Goal: Task Accomplishment & Management: Use online tool/utility

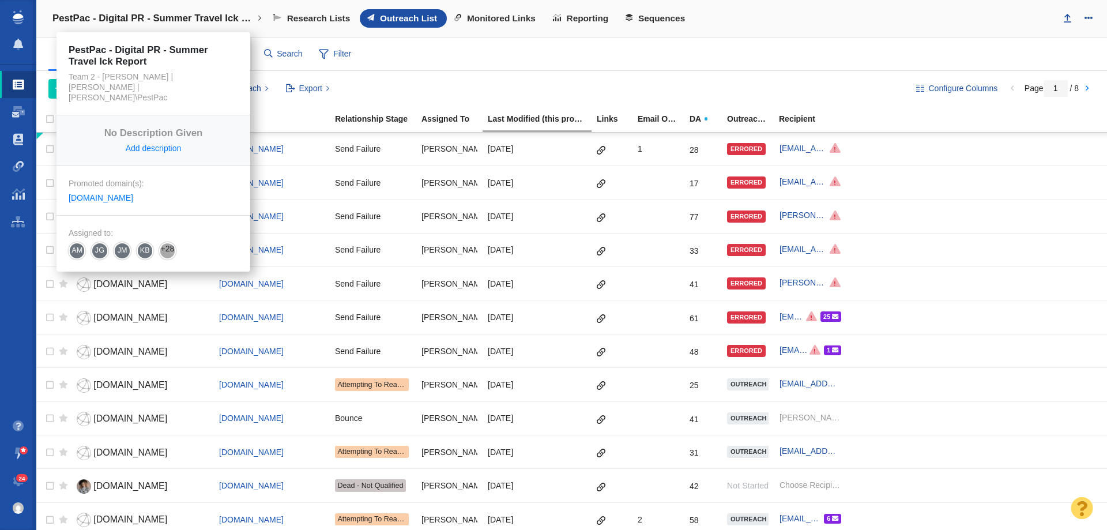
click at [143, 16] on h4 "PestPac - Digital PR - Summer Travel Ick Report" at bounding box center [153, 19] width 202 height 12
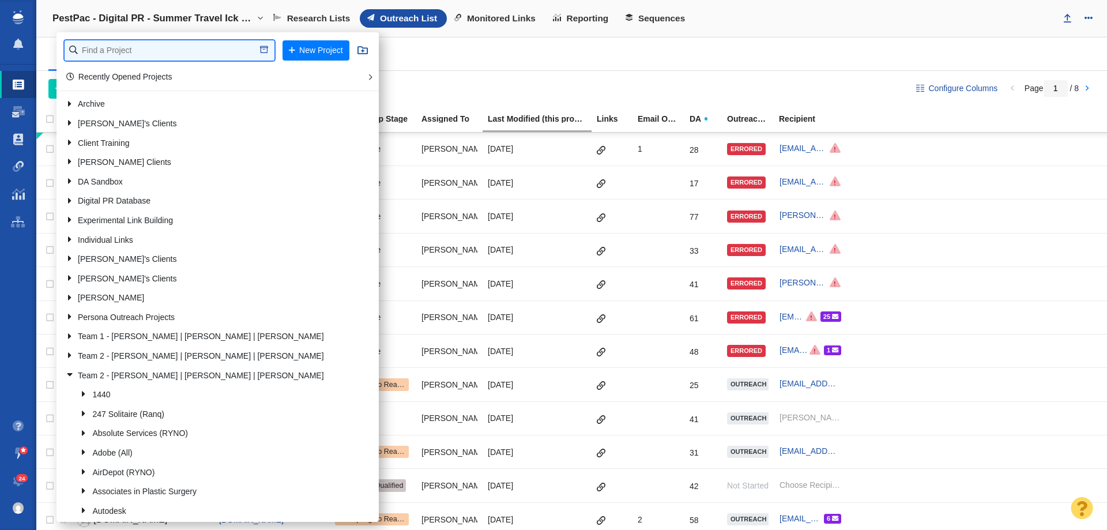
click at [136, 51] on input "text" at bounding box center [170, 50] width 210 height 20
type input "retro"
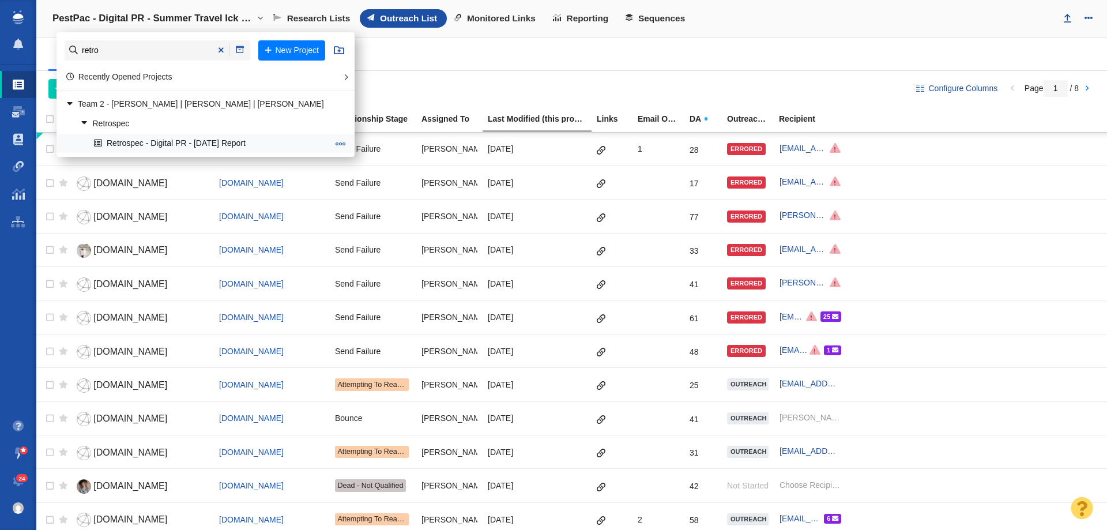
click at [164, 144] on link "Retrospec - Digital PR - [DATE] Report" at bounding box center [211, 143] width 240 height 18
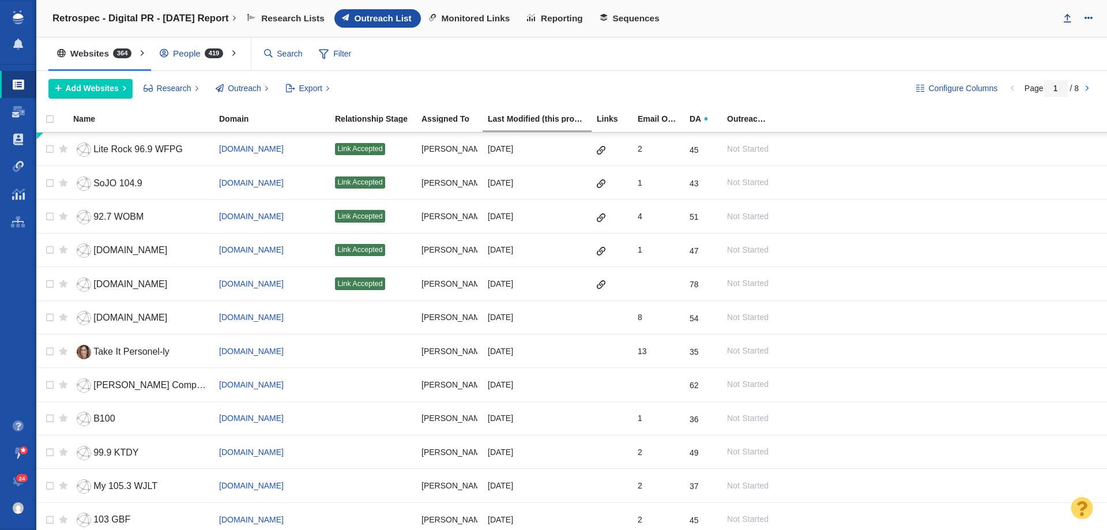
click at [214, 59] on div "People 419" at bounding box center [194, 53] width 86 height 27
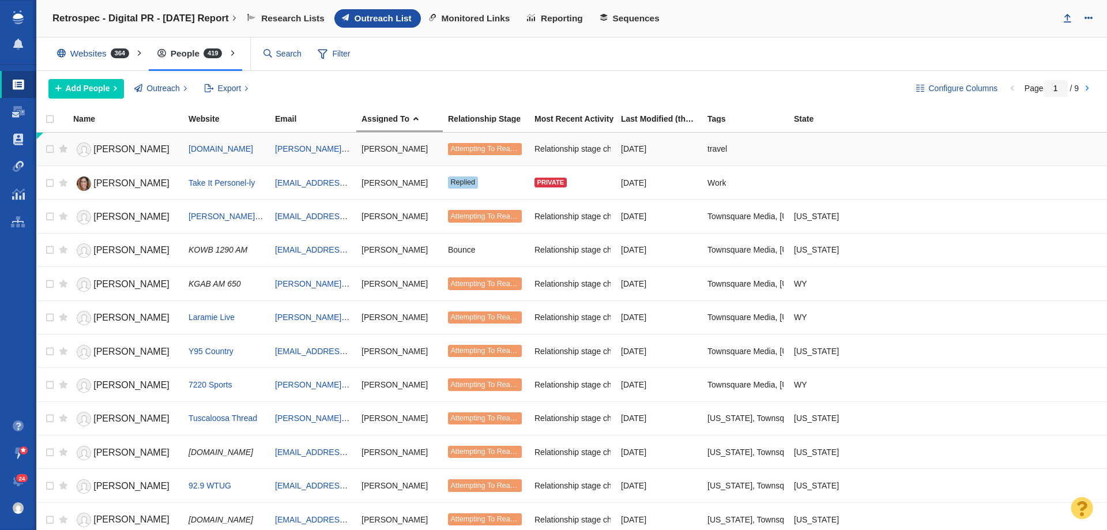
click at [492, 148] on span "Attempting To Reach (1 try)" at bounding box center [494, 149] width 88 height 8
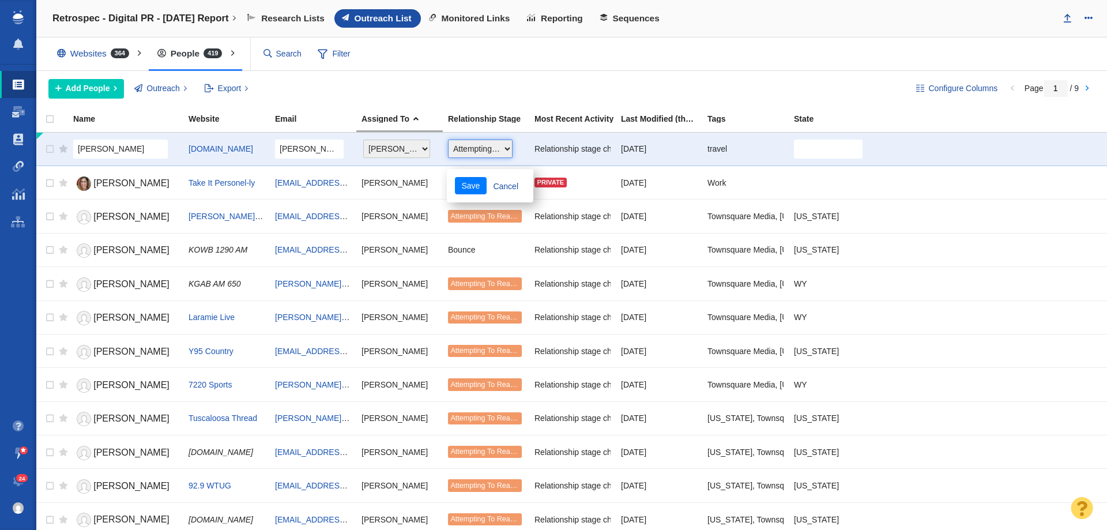
click at [492, 148] on select "Choose One Not Started Scheduled Attempting To Reach Paused Bounce Send Failure…" at bounding box center [480, 149] width 65 height 18
click at [497, 91] on div "Add People Add a Person Add From List of URLs Import from CSV Outreach No Conta…" at bounding box center [472, 89] width 849 height 20
click at [581, 74] on div "Configure Columns Page 1 / 9 Add People Add a Person Add From List of URLs Impo…" at bounding box center [571, 89] width 1071 height 36
click at [80, 87] on span "Add People" at bounding box center [88, 88] width 44 height 12
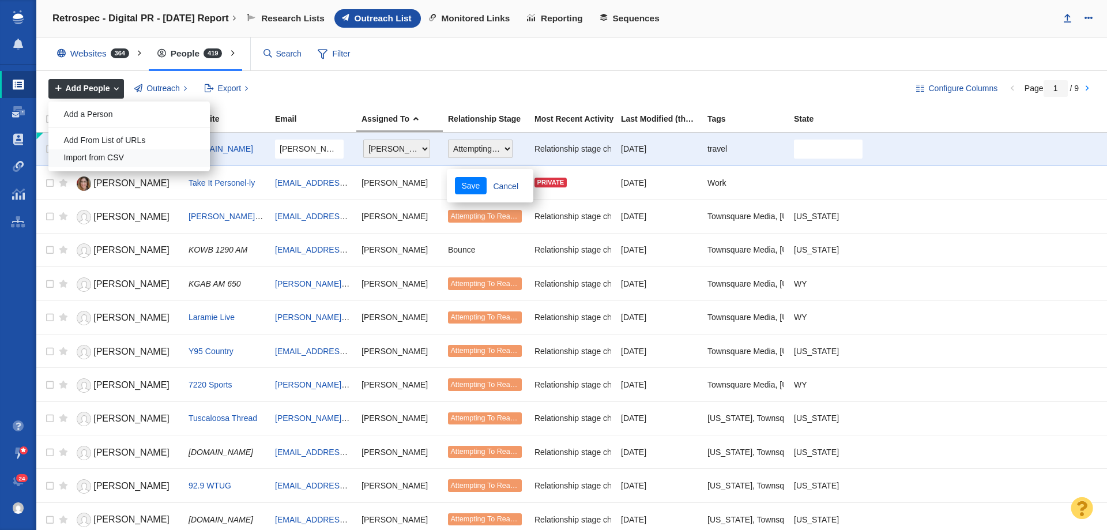
click at [136, 157] on div "Import from CSV" at bounding box center [128, 158] width 161 height 18
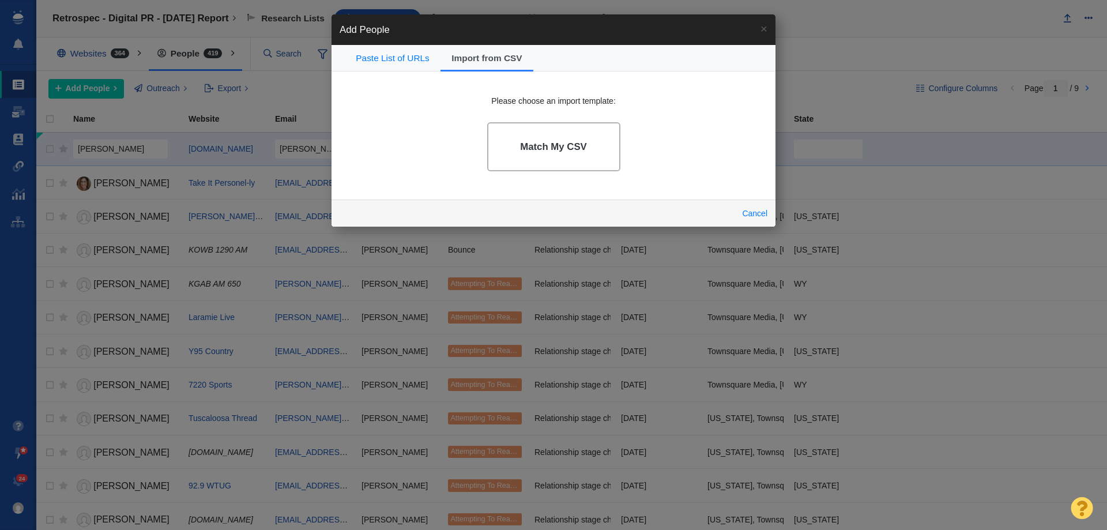
click at [531, 136] on link "Match My CSV" at bounding box center [553, 146] width 133 height 49
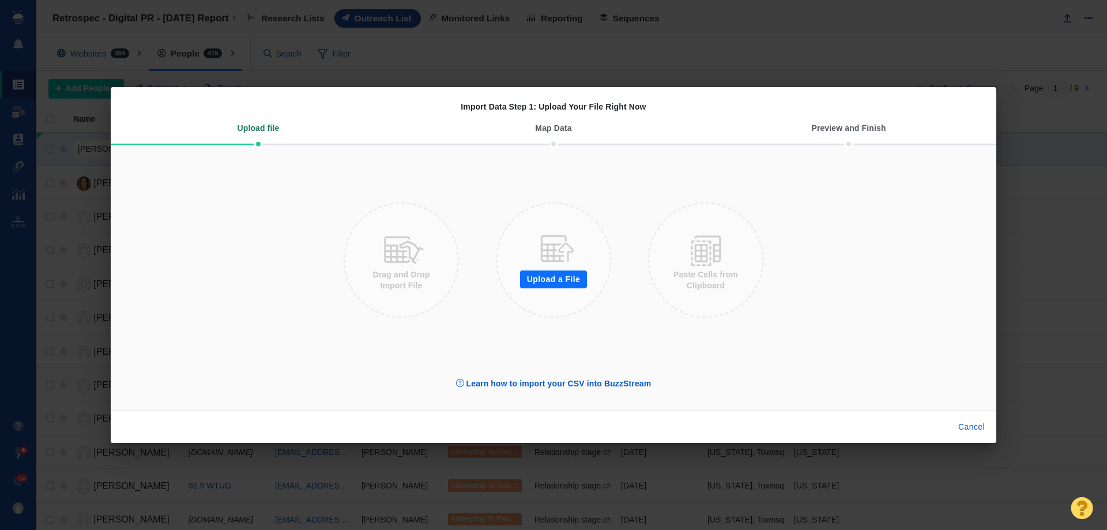
click at [556, 272] on button "Upload a File" at bounding box center [553, 279] width 67 height 18
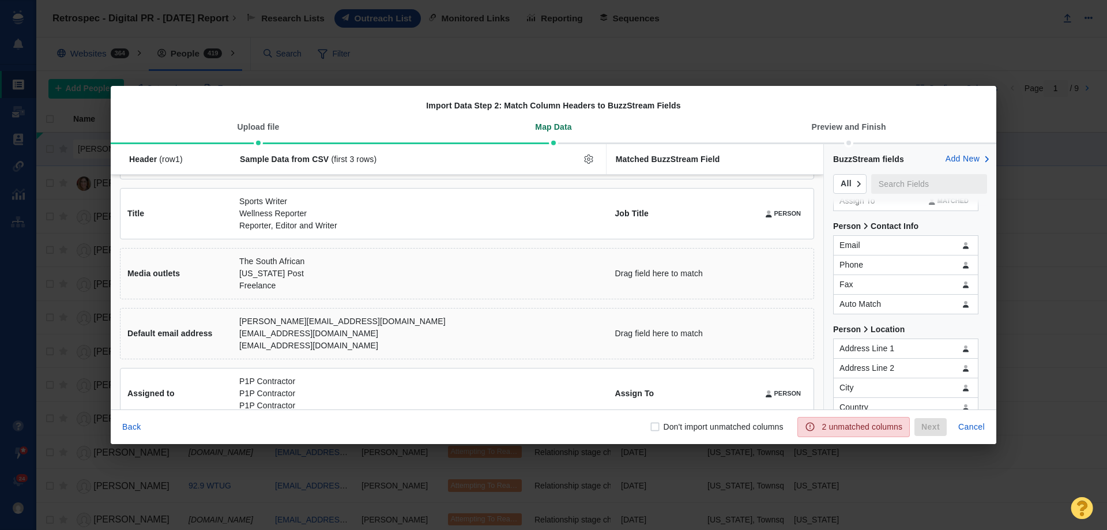
scroll to position [235, 0]
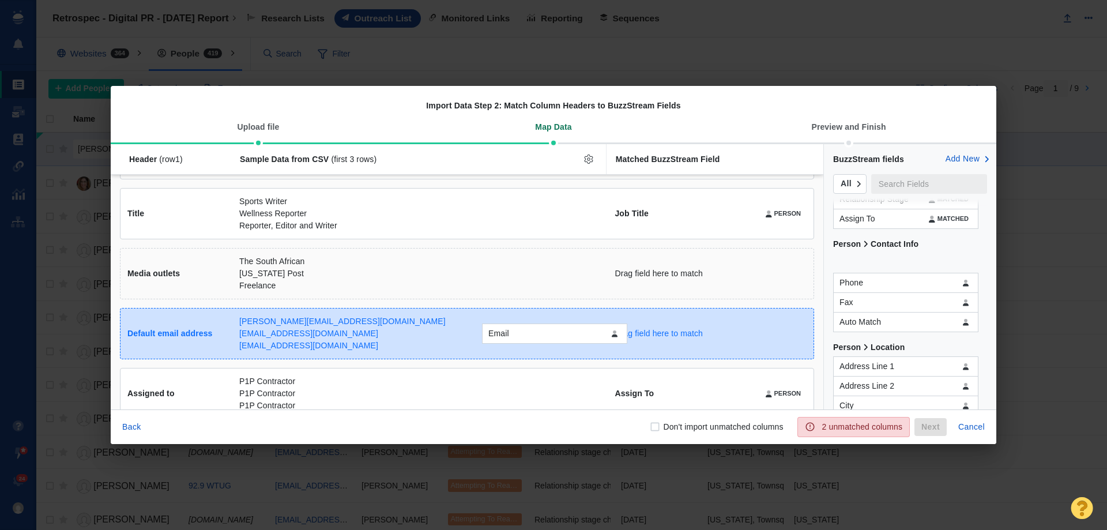
drag, startPoint x: 849, startPoint y: 277, endPoint x: 541, endPoint y: 337, distance: 313.8
click at [541, 337] on div "Email Header (row 1 ) Sample Data from CSV (first 3 rows) Matched BuzzStream Fi…" at bounding box center [554, 276] width 886 height 265
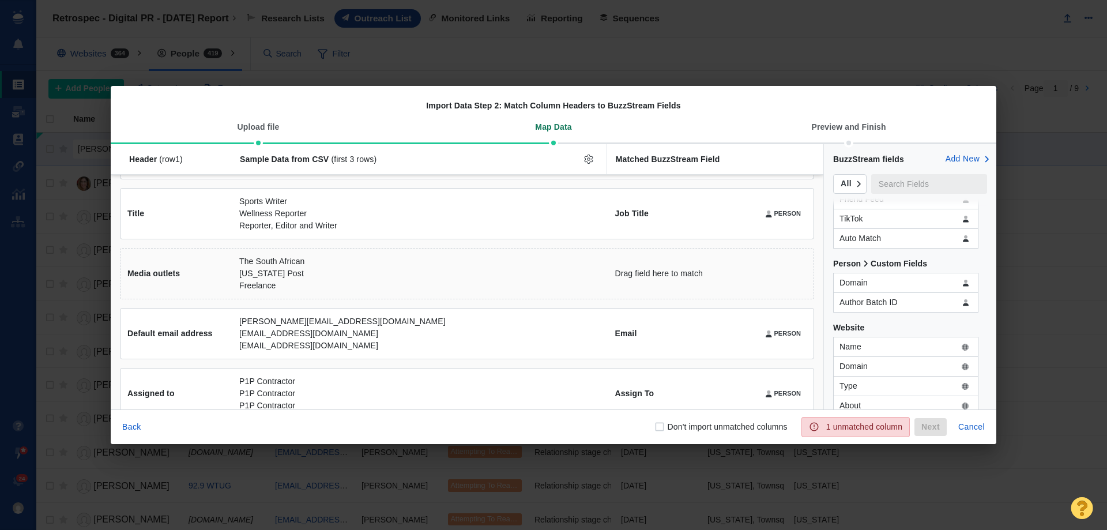
scroll to position [692, 0]
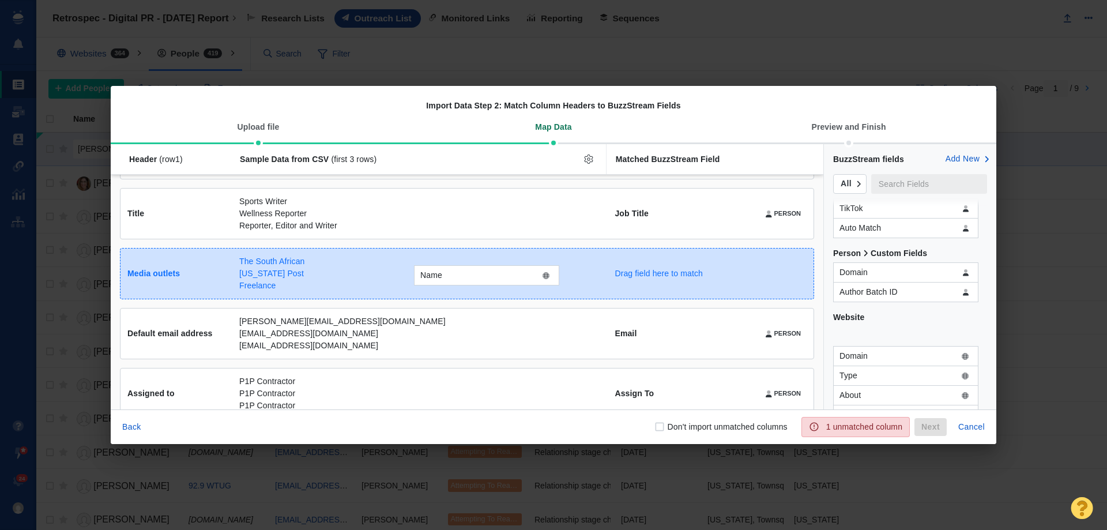
drag, startPoint x: 875, startPoint y: 334, endPoint x: 456, endPoint y: 273, distance: 423.7
click at [456, 273] on div "Name Header (row 1 ) Sample Data from CSV (first 3 rows) Matched BuzzStream Fie…" at bounding box center [554, 276] width 886 height 265
checkbox input "true"
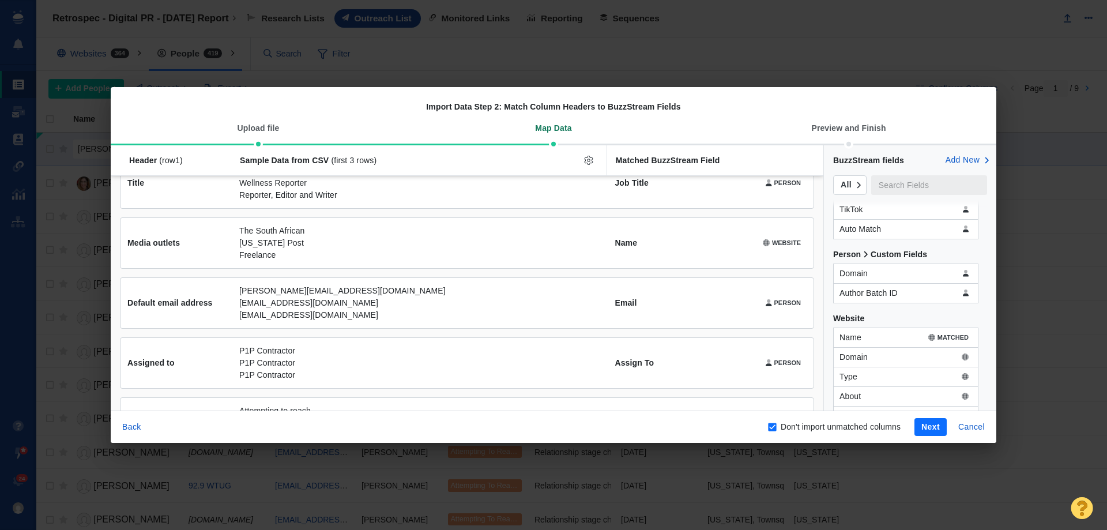
scroll to position [173, 0]
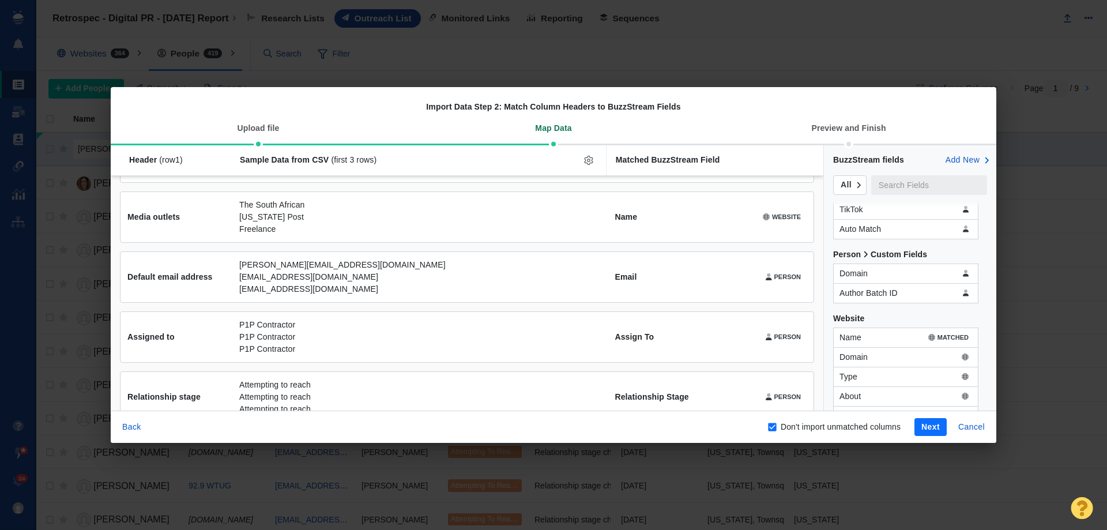
click at [928, 424] on button "Next" at bounding box center [931, 427] width 32 height 18
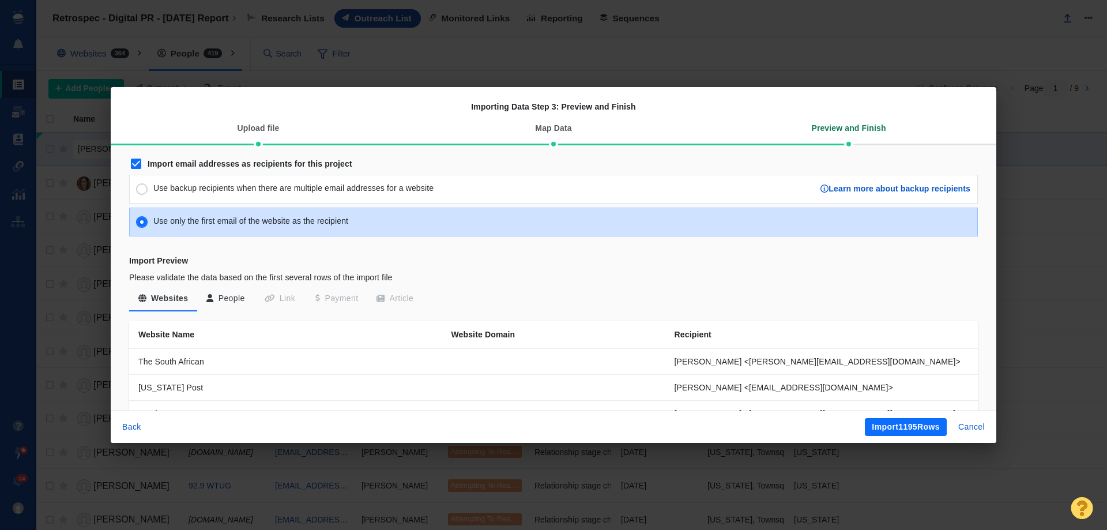
scroll to position [0, 0]
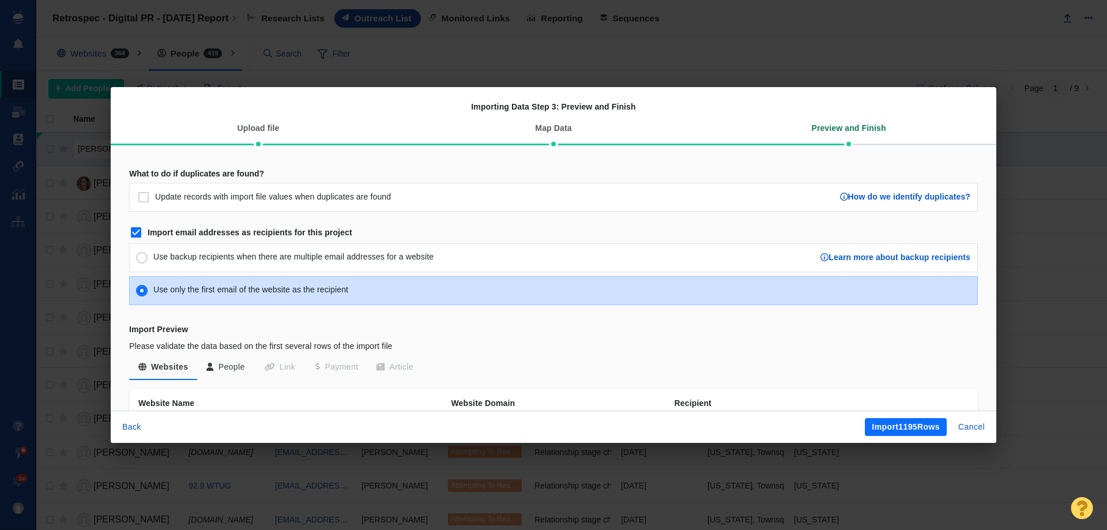
click at [231, 364] on button "People" at bounding box center [225, 367] width 57 height 21
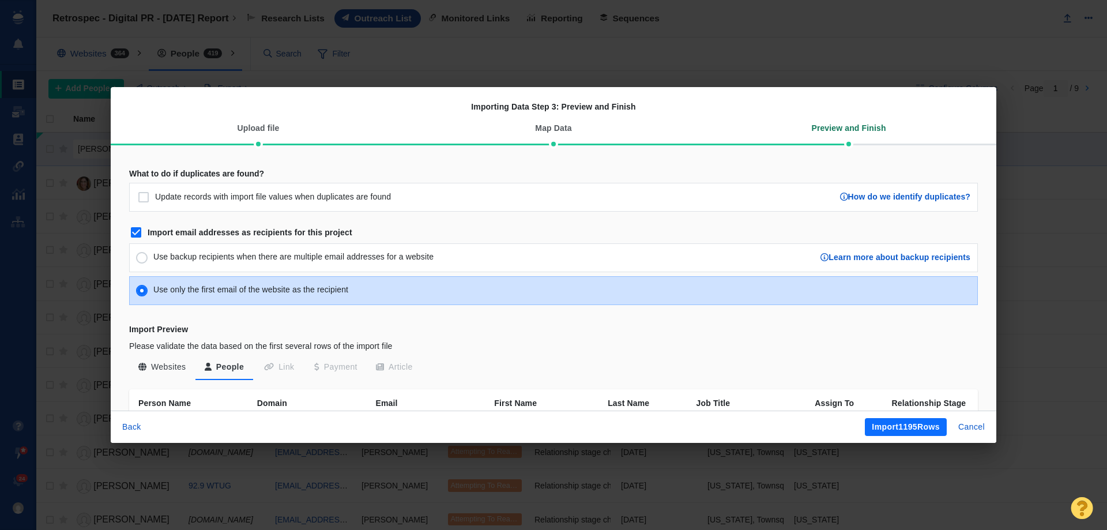
scroll to position [115, 0]
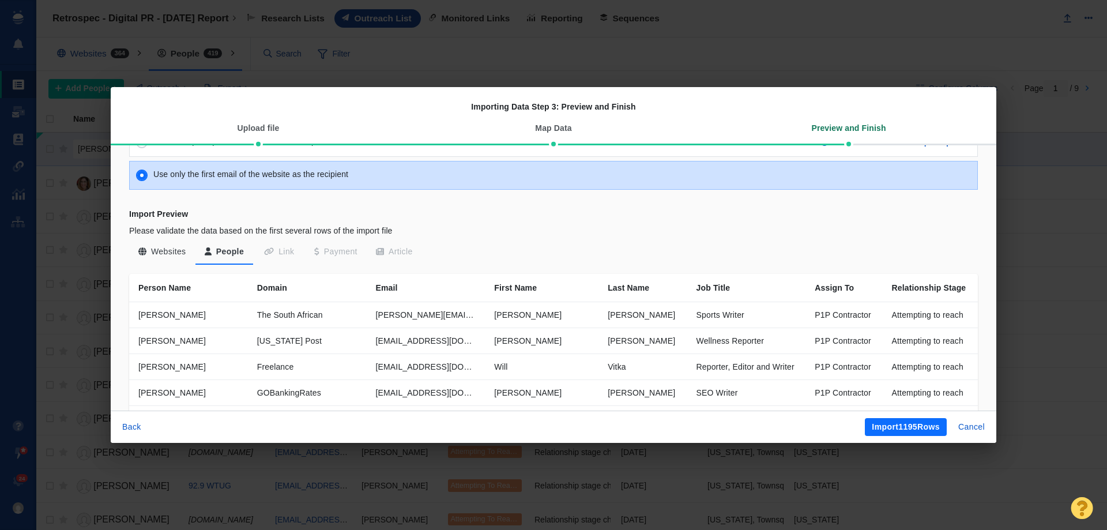
click at [883, 430] on button "Import 1195 Rows" at bounding box center [906, 427] width 82 height 18
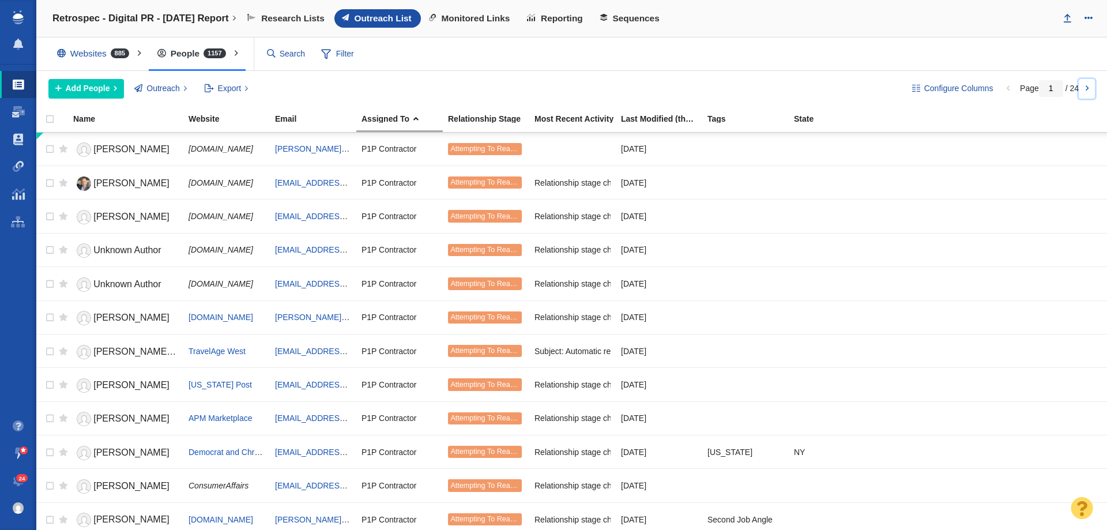
click at [1084, 85] on link at bounding box center [1087, 89] width 16 height 20
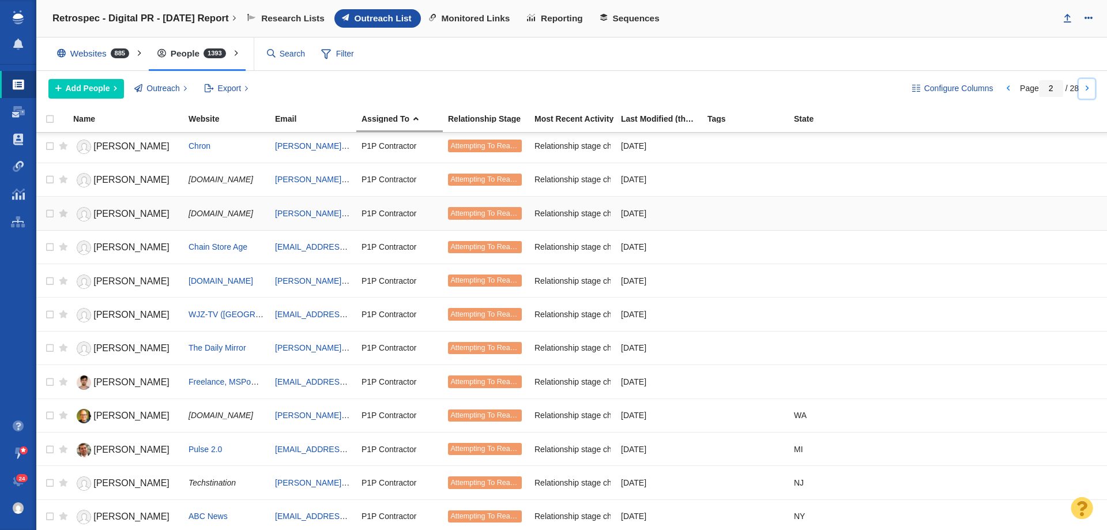
scroll to position [1286, 0]
